Goal: Register for event/course

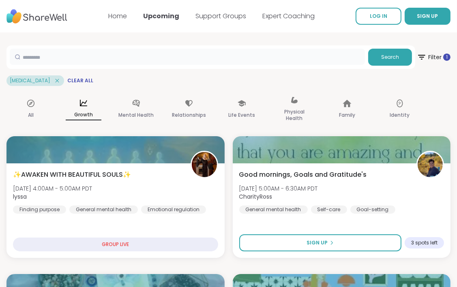
click at [59, 57] on input "text" at bounding box center [187, 57] width 355 height 16
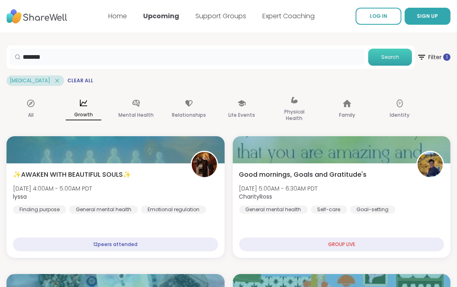
type input "*******"
click at [402, 57] on button "Search" at bounding box center [390, 57] width 44 height 17
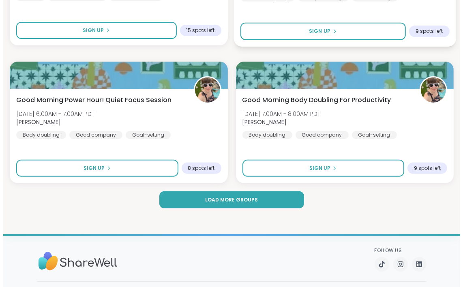
scroll to position [2472, 0]
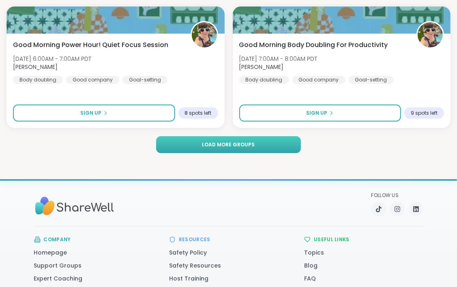
click at [216, 143] on span "Load more groups" at bounding box center [228, 144] width 53 height 7
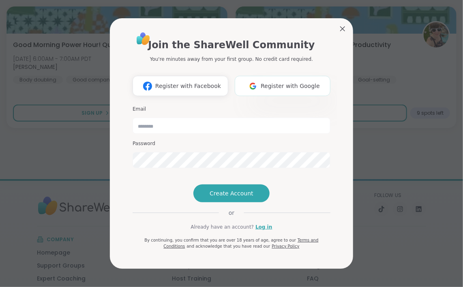
click at [296, 82] on span "Register with Google" at bounding box center [290, 86] width 59 height 9
click at [154, 118] on input "email" at bounding box center [232, 126] width 198 height 16
type input "**********"
click at [227, 197] on span "Create Account" at bounding box center [231, 193] width 44 height 8
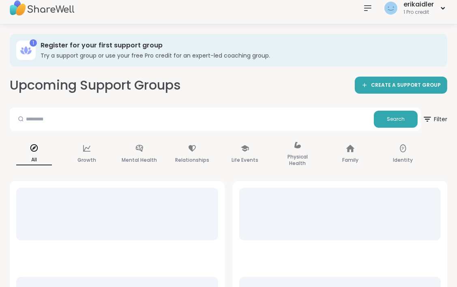
scroll to position [701, 0]
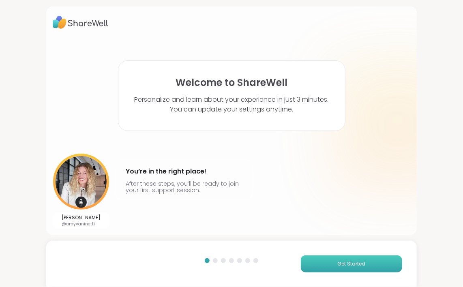
click at [343, 266] on span "Get Started" at bounding box center [351, 263] width 28 height 7
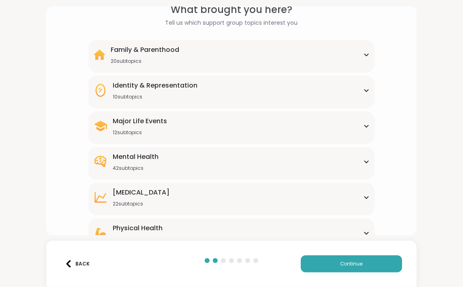
scroll to position [93, 0]
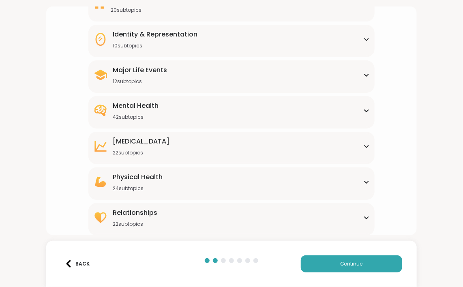
click at [363, 110] on icon at bounding box center [366, 111] width 6 height 4
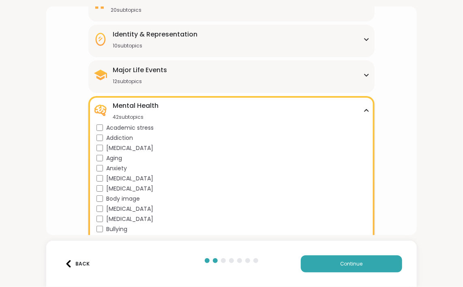
scroll to position [174, 0]
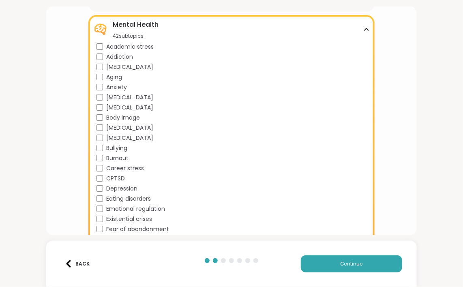
click at [102, 169] on div "Career stress" at bounding box center [232, 168] width 273 height 9
click at [102, 88] on div "Anxiety" at bounding box center [232, 87] width 273 height 9
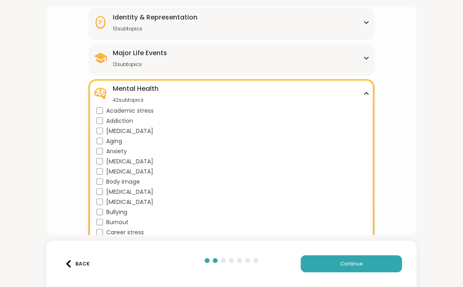
scroll to position [53, 0]
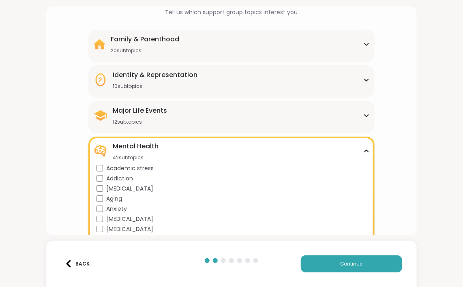
click at [186, 52] on div "Family & Parenthood 20 subtopics" at bounding box center [231, 43] width 276 height 19
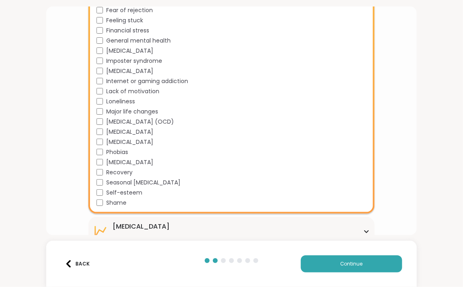
scroll to position [661, 0]
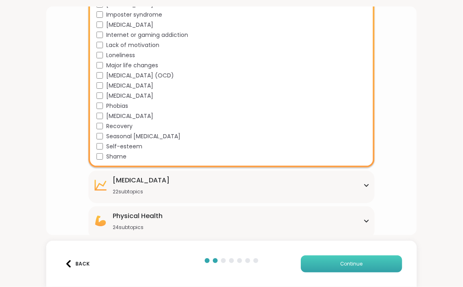
click at [330, 263] on button "Continue" at bounding box center [351, 263] width 101 height 17
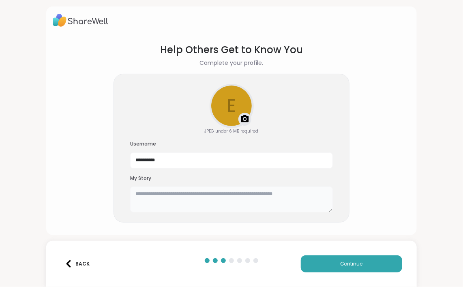
click at [133, 195] on textarea at bounding box center [231, 199] width 203 height 26
click at [167, 194] on textarea "**********" at bounding box center [231, 199] width 203 height 26
click at [167, 197] on textarea "**********" at bounding box center [231, 199] width 203 height 26
click at [293, 195] on textarea "**********" at bounding box center [231, 199] width 203 height 26
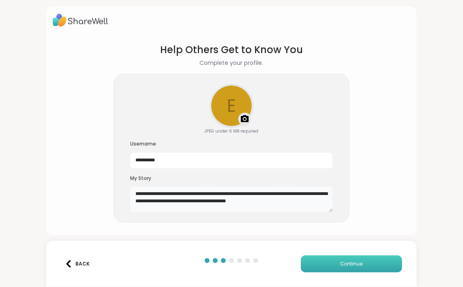
type textarea "**********"
click at [357, 263] on button "Continue" at bounding box center [351, 263] width 101 height 17
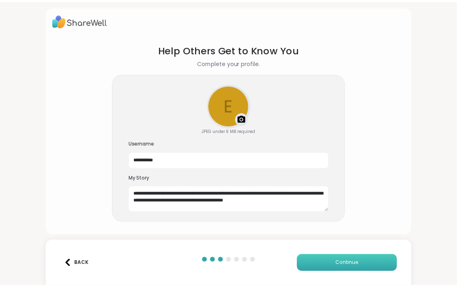
scroll to position [0, 0]
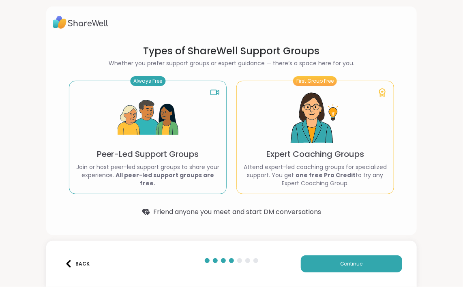
click at [154, 124] on img at bounding box center [148, 118] width 61 height 61
click at [156, 126] on img at bounding box center [148, 118] width 61 height 61
click at [343, 260] on button "Continue" at bounding box center [351, 263] width 101 height 17
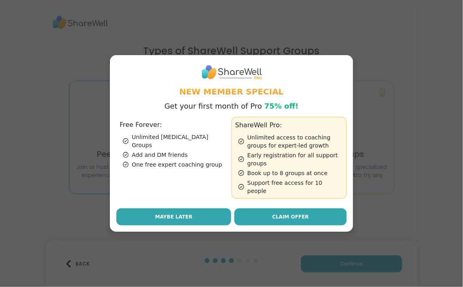
click at [179, 213] on span "Maybe Later" at bounding box center [173, 216] width 37 height 7
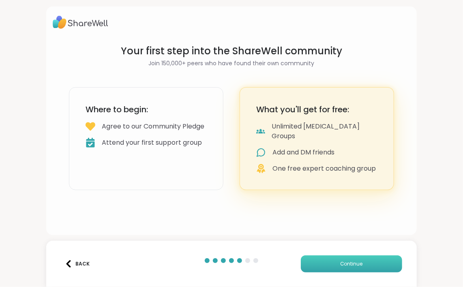
click at [351, 259] on button "Continue" at bounding box center [351, 263] width 101 height 17
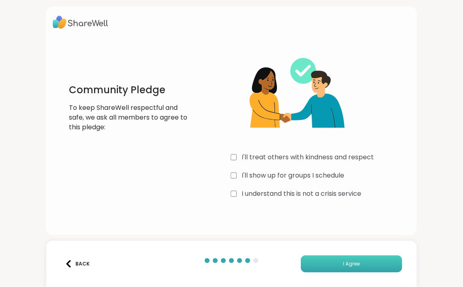
click at [366, 259] on button "I Agree" at bounding box center [351, 263] width 101 height 17
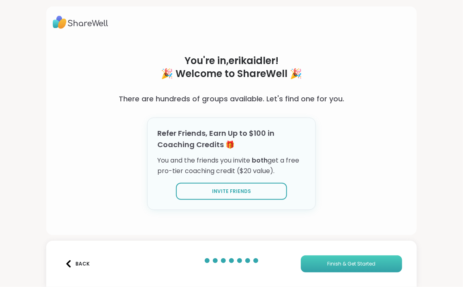
click at [330, 265] on span "Finish & Get Started" at bounding box center [351, 263] width 48 height 7
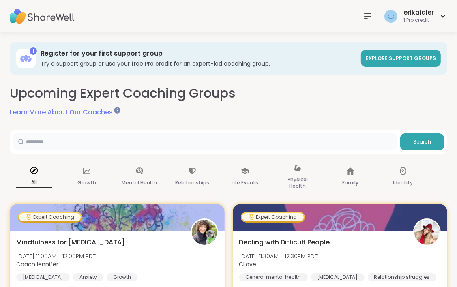
click at [65, 144] on input "text" at bounding box center [205, 141] width 384 height 16
click at [423, 143] on span "Search" at bounding box center [422, 141] width 18 height 7
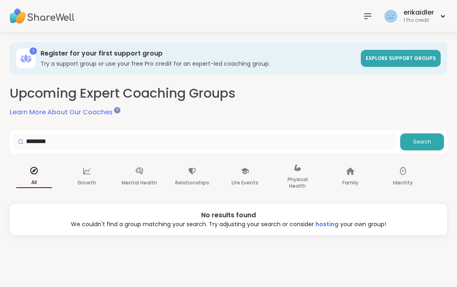
drag, startPoint x: 57, startPoint y: 145, endPoint x: 15, endPoint y: 132, distance: 44.5
click at [15, 133] on div "******** Search" at bounding box center [228, 142] width 437 height 24
type input "*******"
click at [419, 141] on span "Search" at bounding box center [422, 141] width 18 height 7
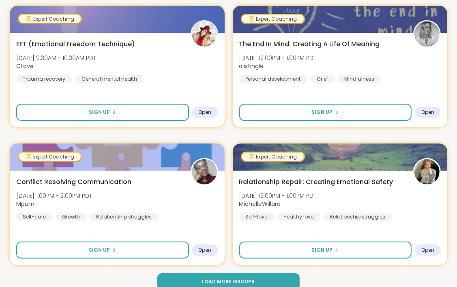
scroll to position [2414, 0]
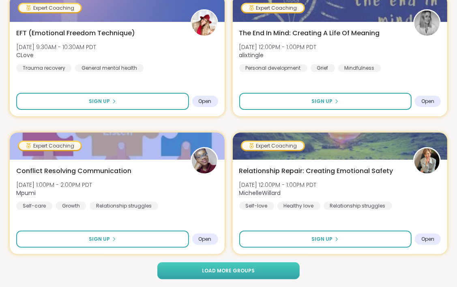
click at [238, 269] on span "Load more groups" at bounding box center [228, 270] width 53 height 7
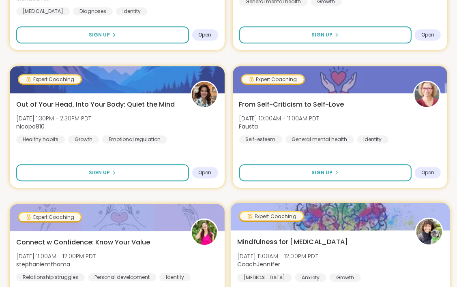
scroll to position [1733, 0]
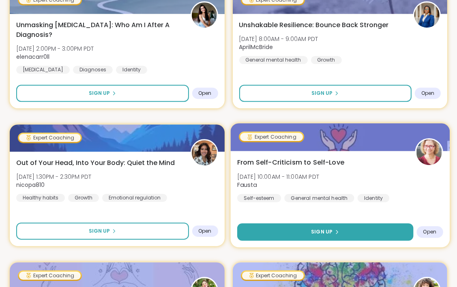
click at [312, 237] on button "Sign Up" at bounding box center [325, 231] width 176 height 17
click at [326, 227] on button "Sign Up" at bounding box center [325, 231] width 176 height 17
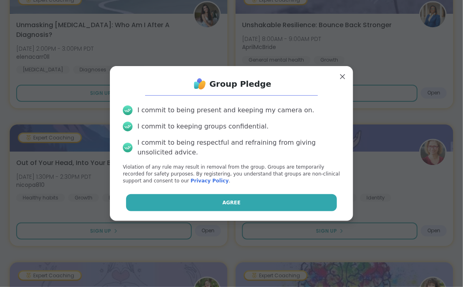
click at [235, 205] on button "Agree" at bounding box center [231, 202] width 211 height 17
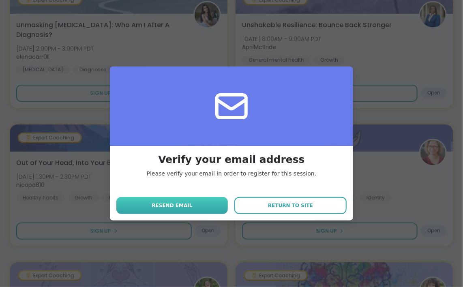
click at [176, 207] on span "Resend email" at bounding box center [172, 205] width 41 height 7
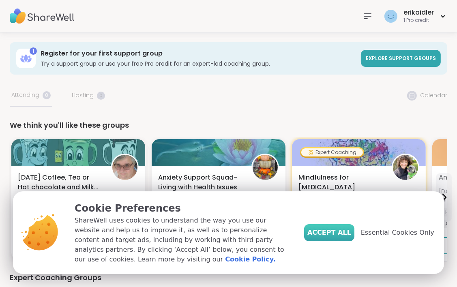
click at [348, 237] on span "Accept All" at bounding box center [329, 233] width 44 height 10
